Goal: Transaction & Acquisition: Subscribe to service/newsletter

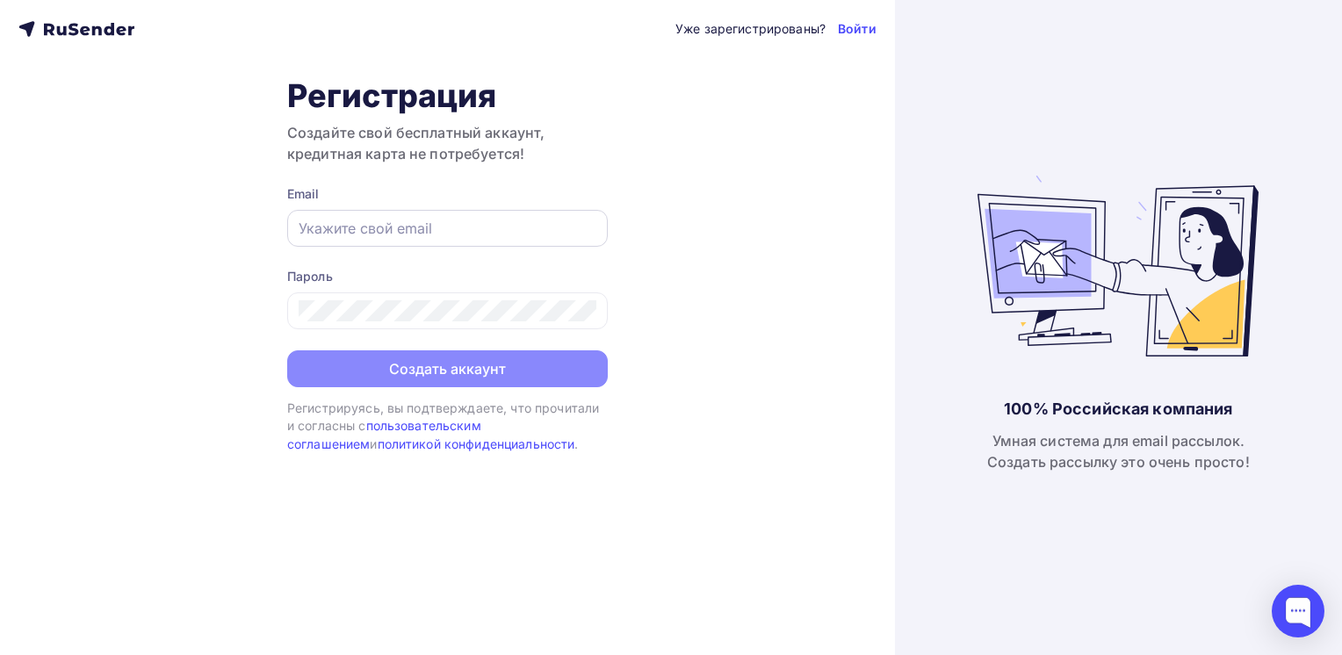
click at [355, 230] on input "text" at bounding box center [448, 228] width 298 height 21
paste input "[EMAIL_ADDRESS][DOMAIN_NAME]"
type input "[EMAIL_ADDRESS][DOMAIN_NAME]"
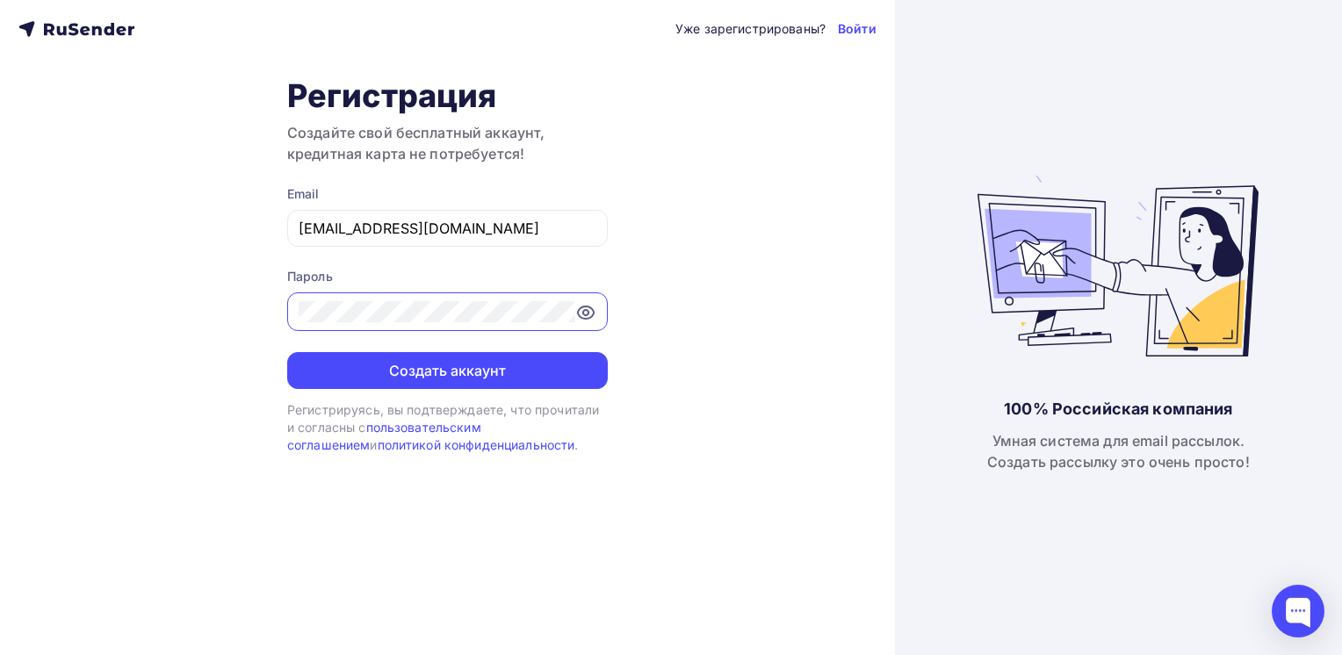
click at [577, 311] on div at bounding box center [447, 312] width 321 height 39
click at [587, 311] on icon at bounding box center [585, 312] width 21 height 21
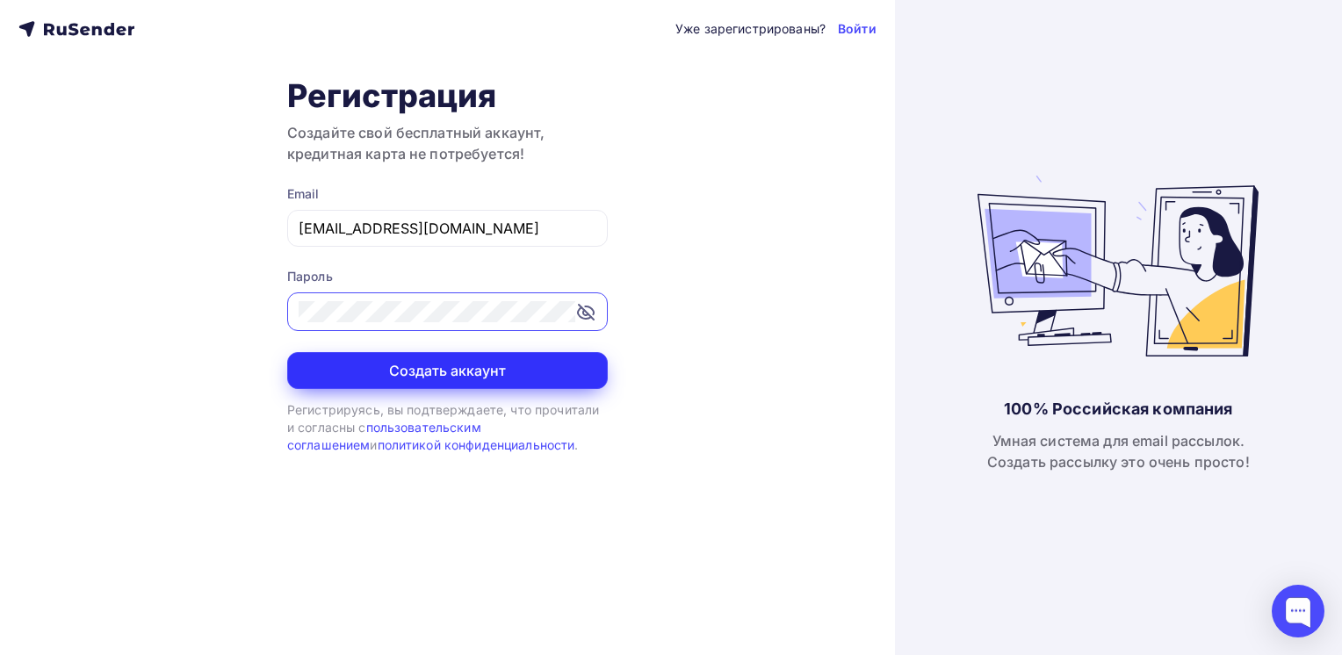
click at [464, 371] on button "Создать аккаунт" at bounding box center [447, 370] width 321 height 37
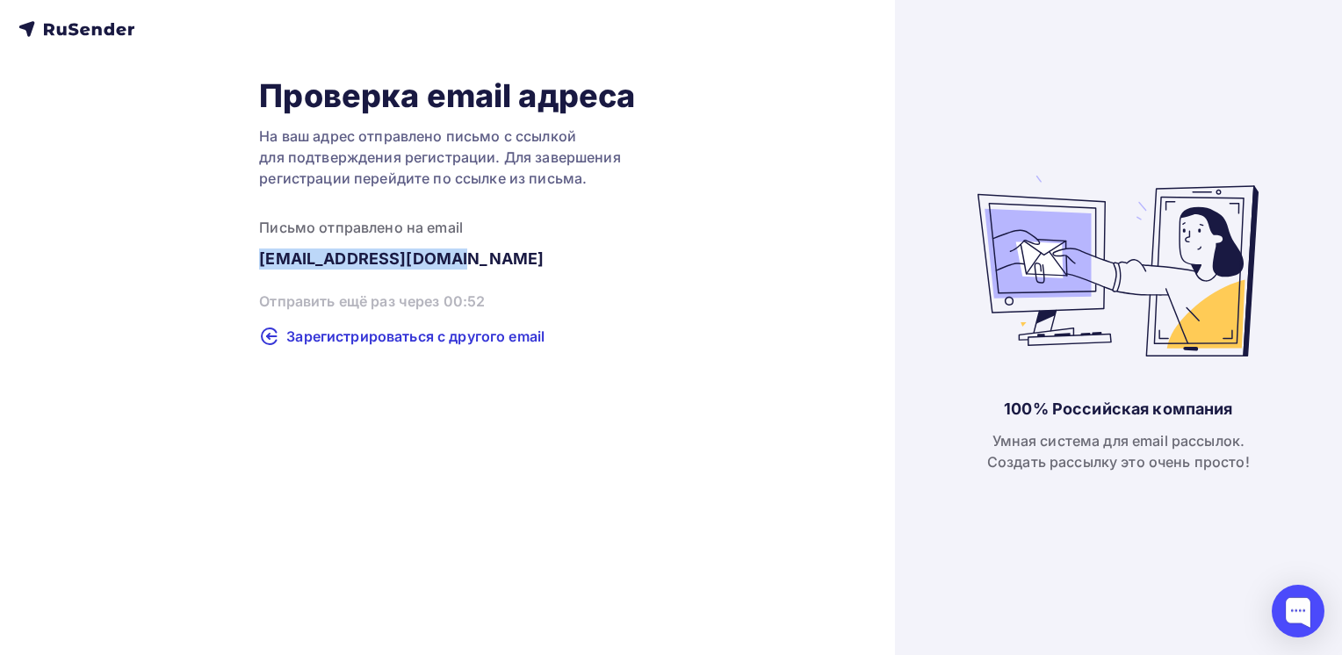
drag, startPoint x: 242, startPoint y: 264, endPoint x: 531, endPoint y: 265, distance: 288.2
click at [531, 265] on div "Проверка email адреса На ваш адрес отправлено письмо с ссылкой для подтверждени…" at bounding box center [447, 211] width 858 height 271
copy div "[EMAIL_ADDRESS][DOMAIN_NAME]"
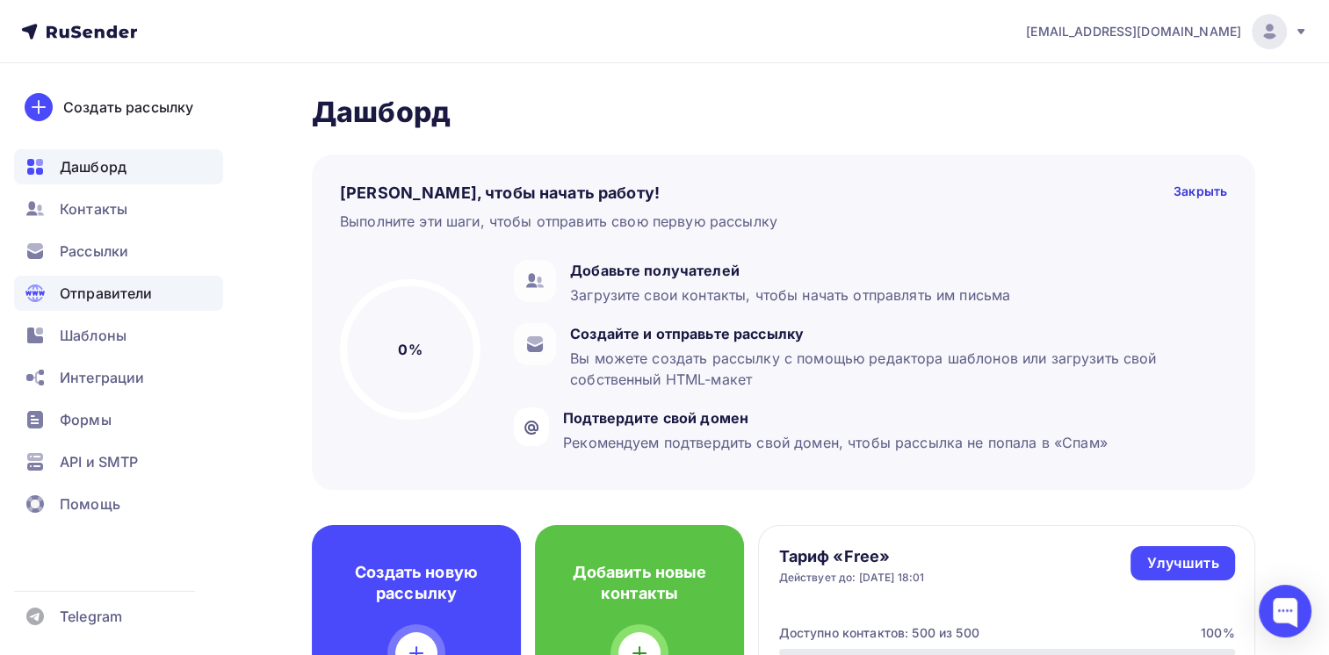
click at [104, 308] on div "Отправители" at bounding box center [118, 293] width 209 height 35
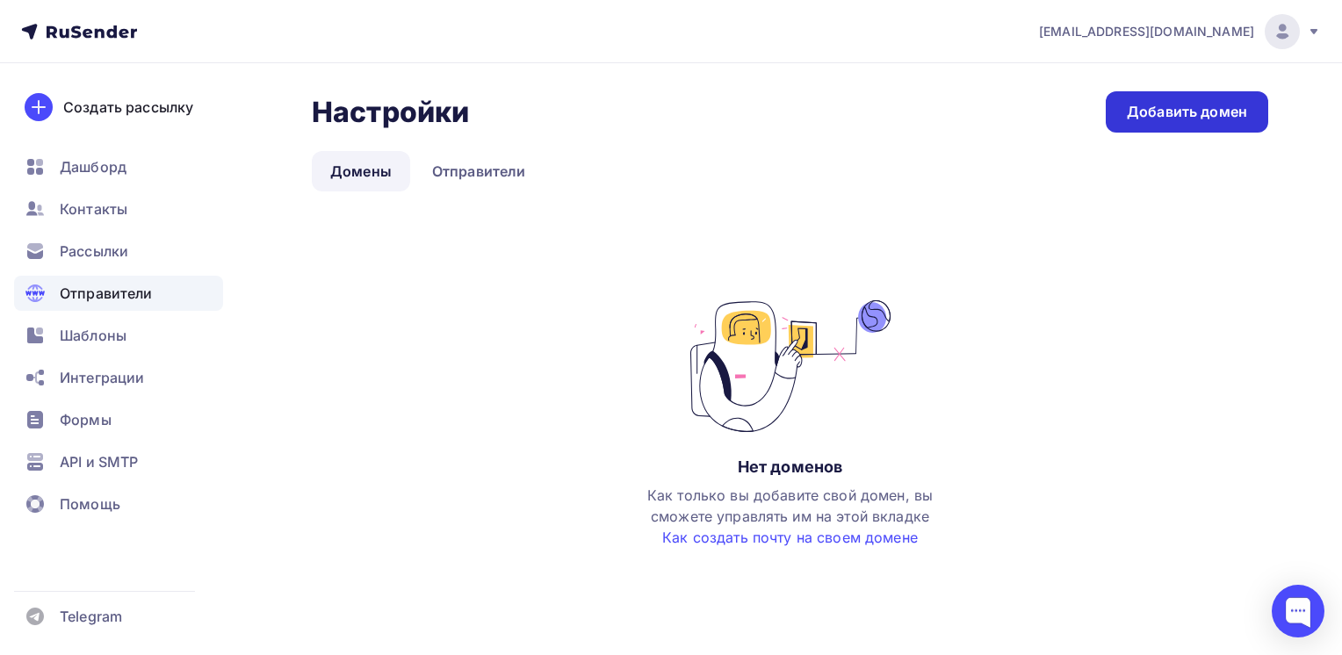
click at [1154, 114] on div "Добавить домен" at bounding box center [1187, 112] width 120 height 20
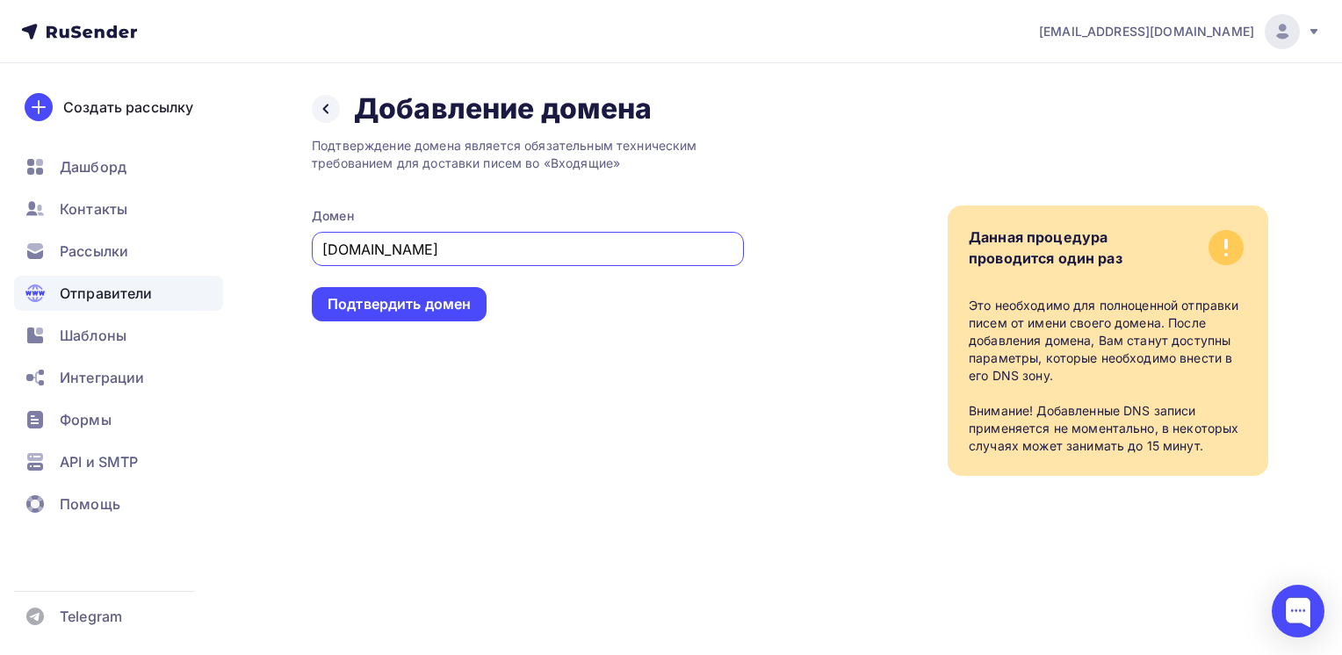
type input "[DOMAIN_NAME]"
click at [488, 297] on div "Подтверждение домена является обязательным техническим требованием для доставки…" at bounding box center [528, 302] width 432 height 350
click at [474, 293] on div "Подтвердить домен" at bounding box center [399, 304] width 175 height 34
